Goal: Information Seeking & Learning: Understand process/instructions

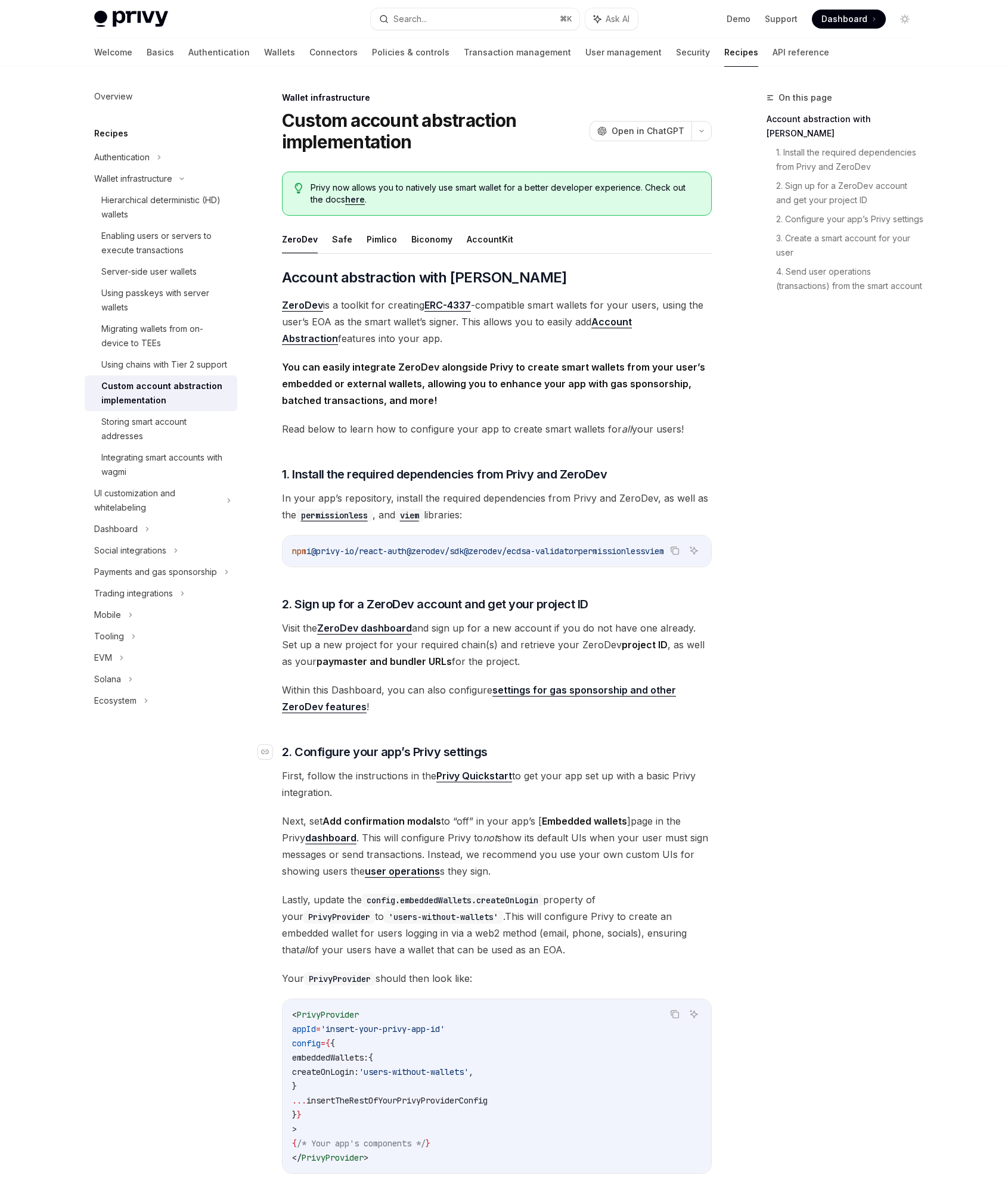
click at [411, 754] on span "2. Configure your app’s Privy settings" at bounding box center [385, 751] width 206 height 17
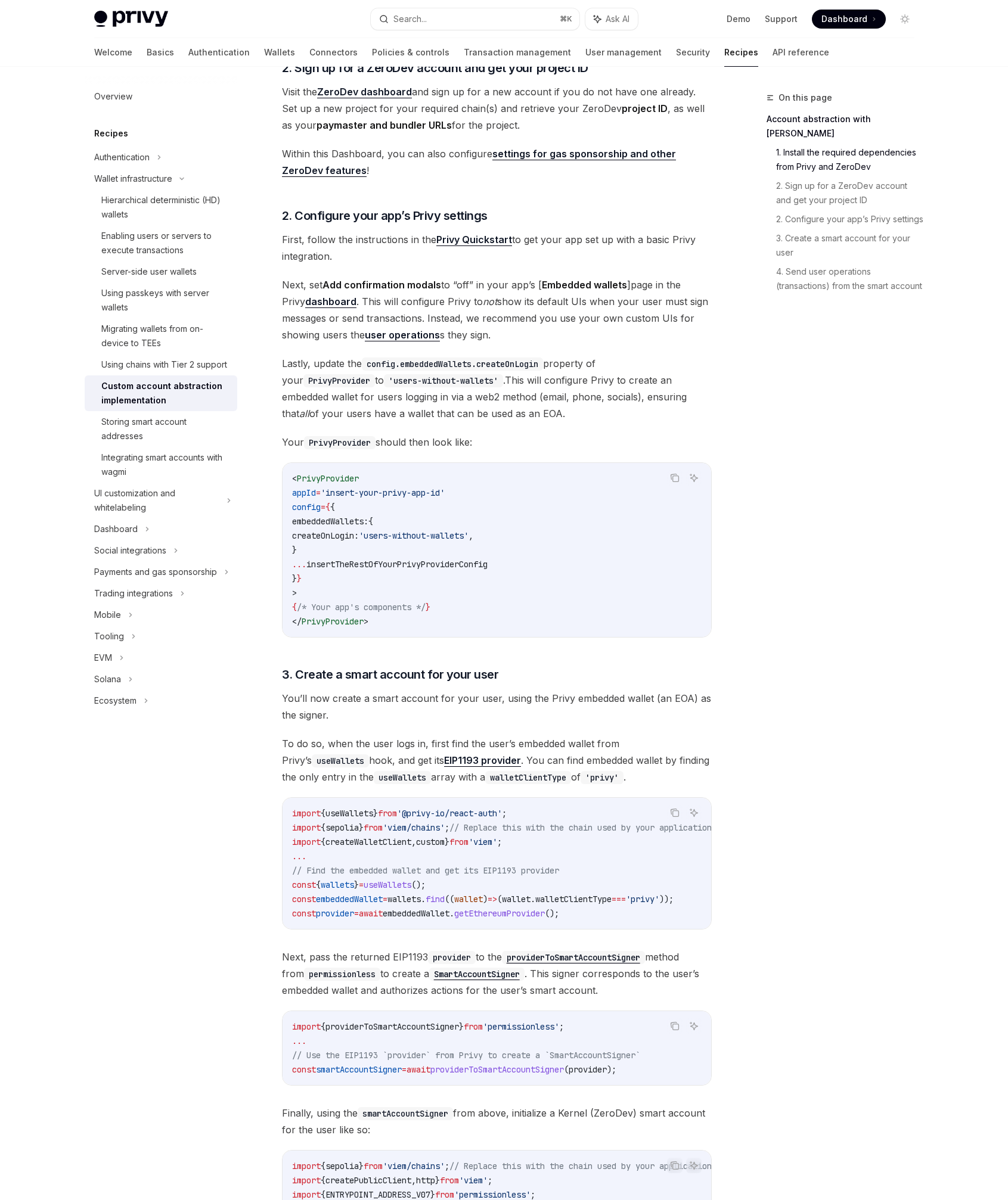
scroll to position [657, 0]
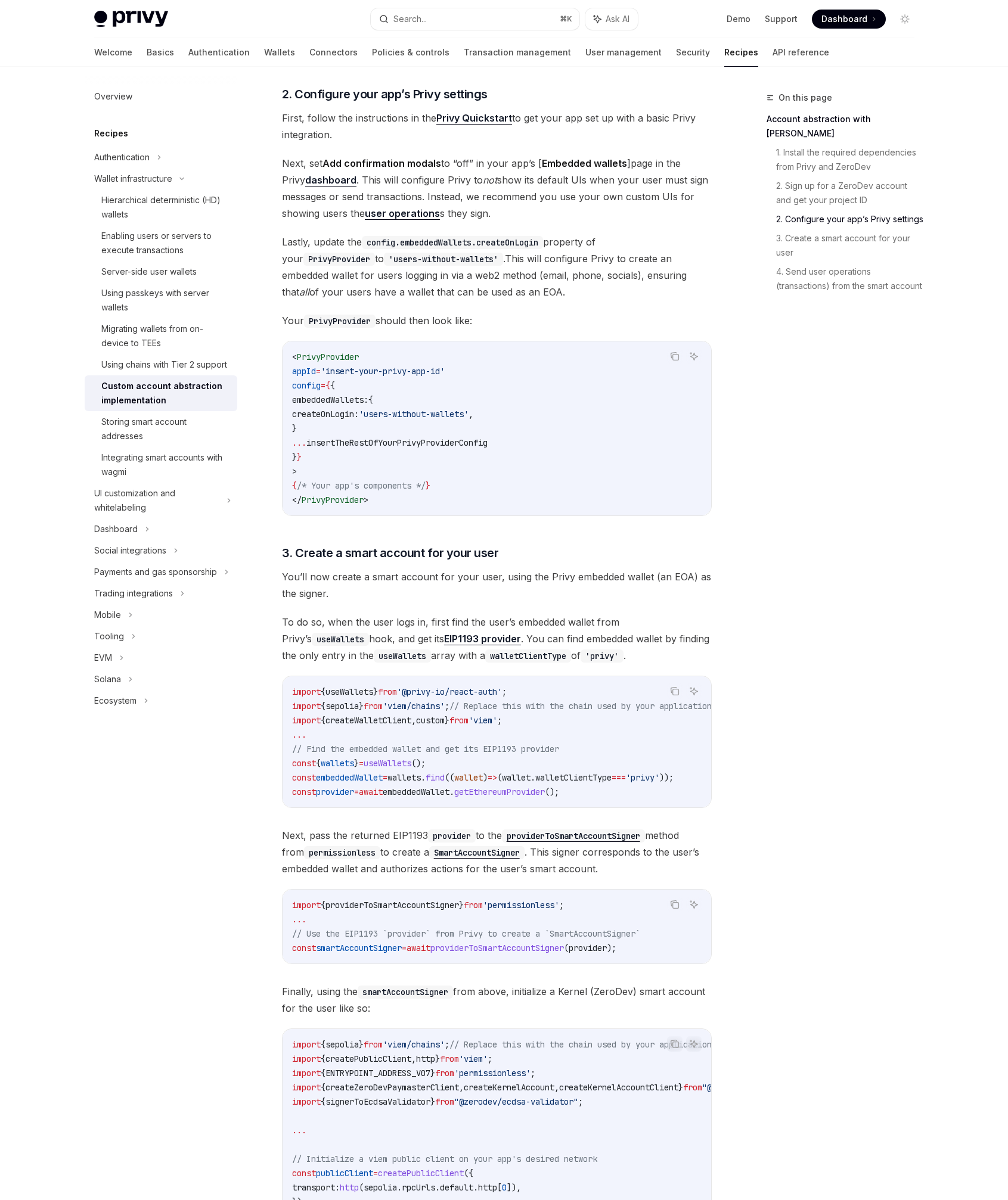
click at [425, 764] on span "();" at bounding box center [418, 763] width 15 height 11
click at [444, 573] on span "You’ll now create a smart account for your user, using the Privy embedded walle…" at bounding box center [496, 584] width 429 height 33
click at [156, 434] on div "Storing smart account addresses" at bounding box center [165, 428] width 129 height 28
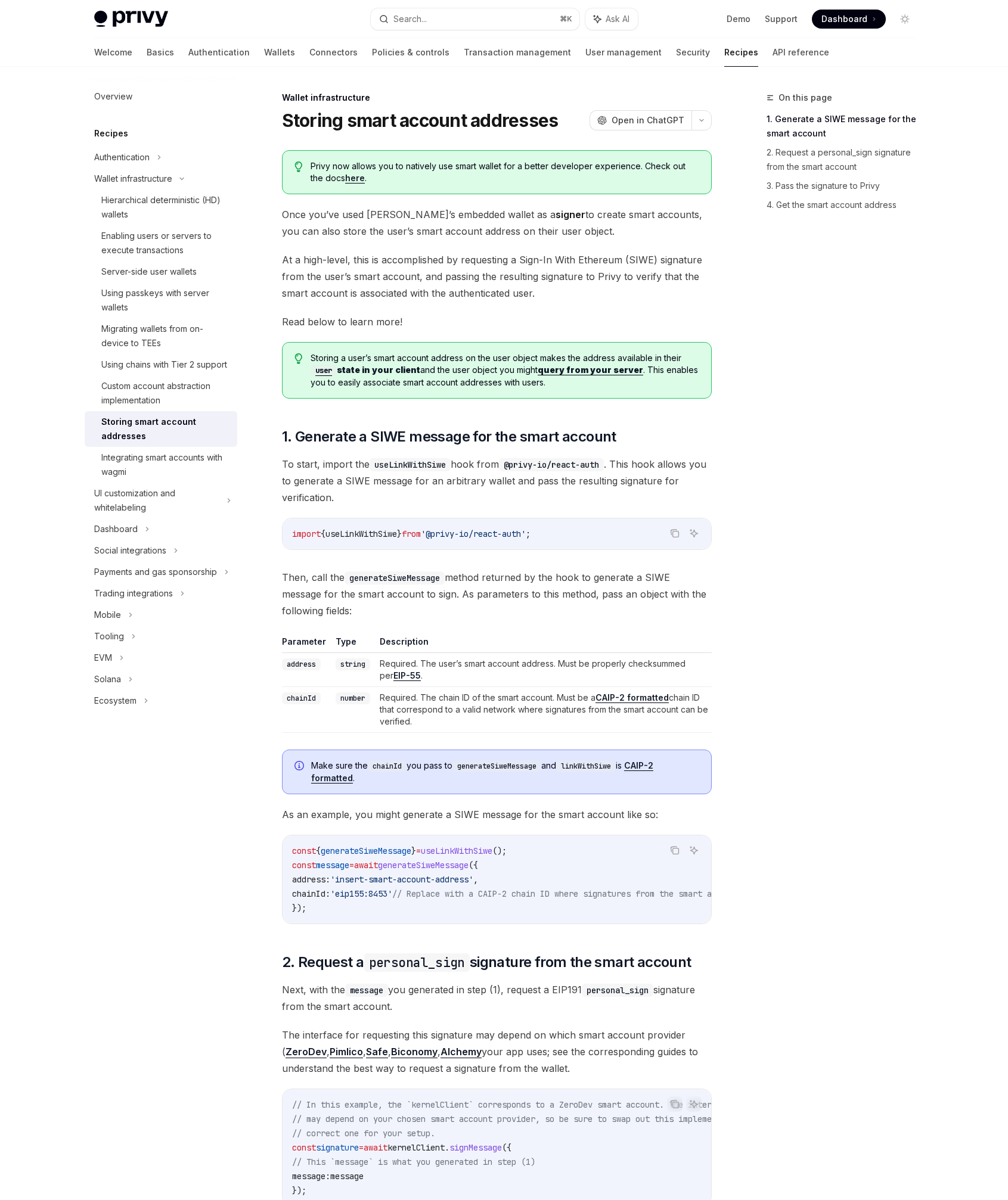
click at [269, 750] on div "Wallet infrastructure Storing smart account addresses OpenAI Open in ChatGPT Op…" at bounding box center [385, 1197] width 657 height 2215
type textarea "*"
